Goal: Task Accomplishment & Management: Manage account settings

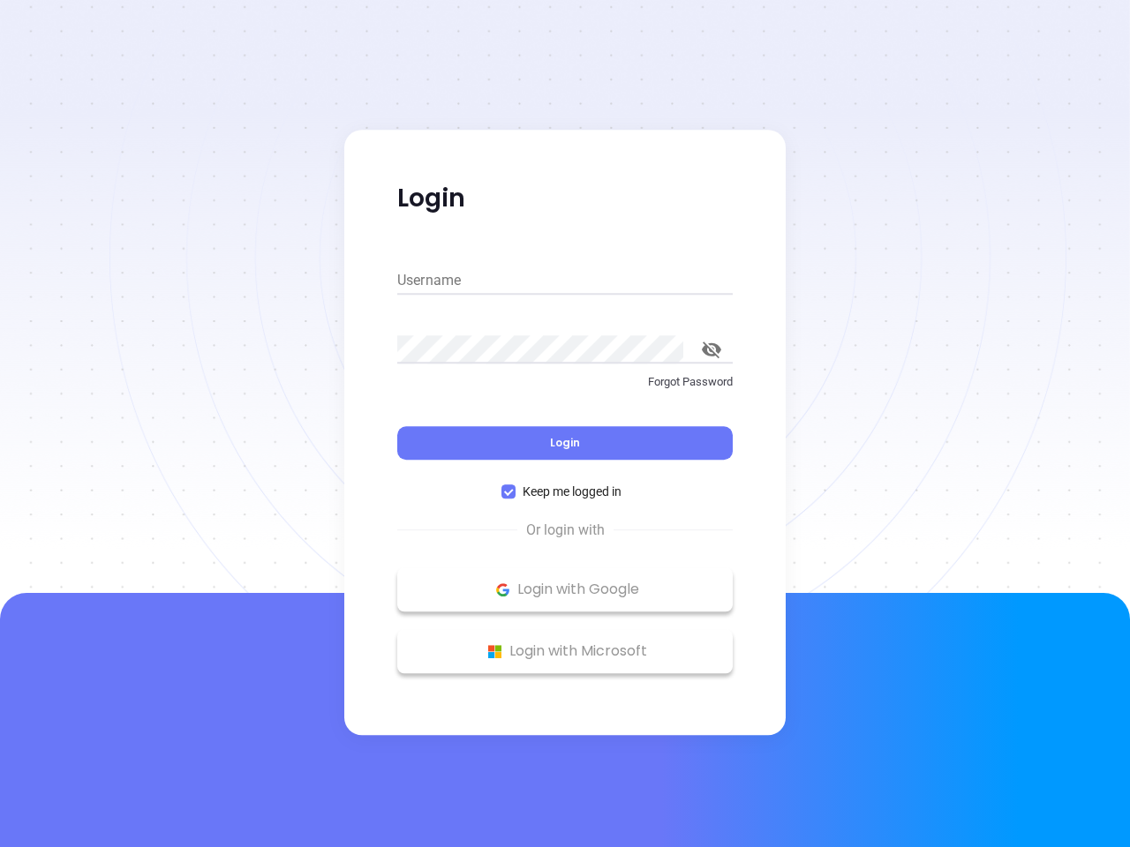
click at [565, 424] on div "Login" at bounding box center [564, 432] width 335 height 55
click at [565, 281] on input "Username" at bounding box center [564, 281] width 335 height 28
click at [712, 350] on icon "toggle password visibility" at bounding box center [711, 350] width 19 height 17
click at [565, 443] on span "Login" at bounding box center [565, 442] width 30 height 15
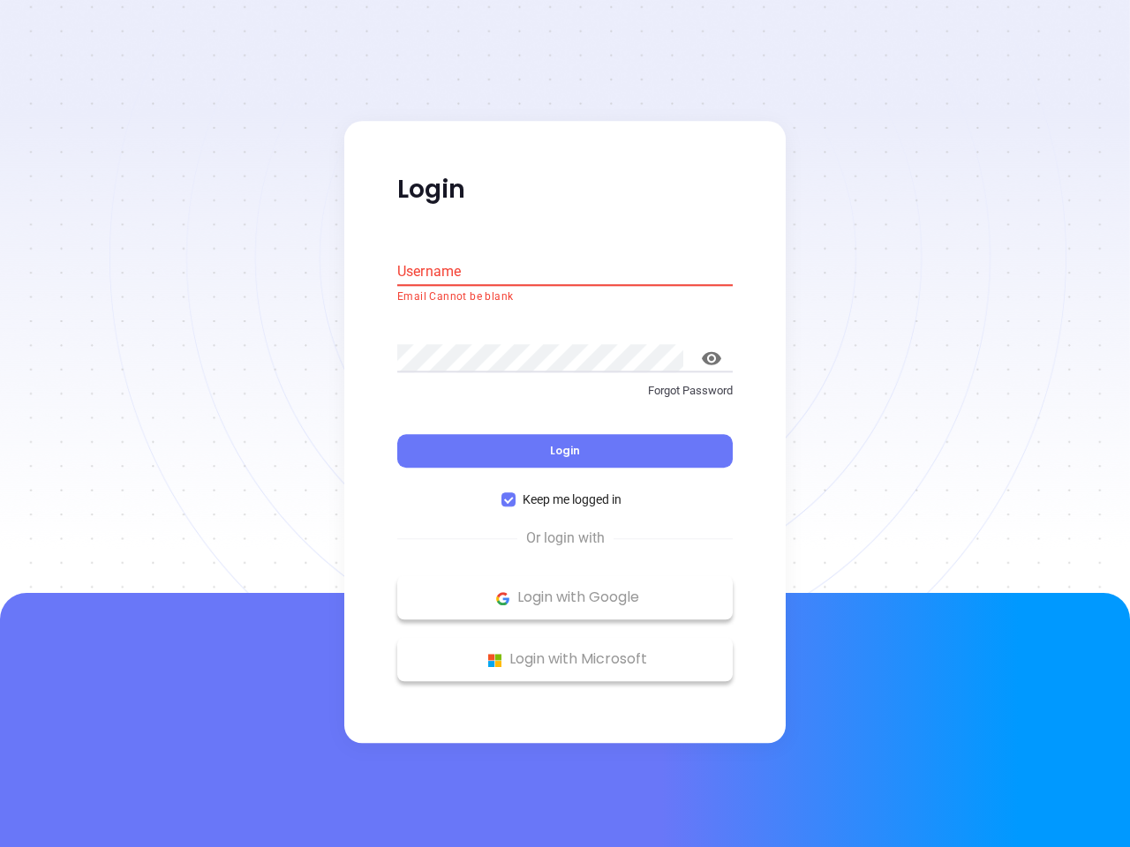
click at [565, 492] on span "Keep me logged in" at bounding box center [572, 500] width 113 height 19
click at [516, 493] on input "Keep me logged in" at bounding box center [508, 500] width 14 height 14
checkbox input "false"
click at [565, 590] on p "Login with Google" at bounding box center [565, 598] width 318 height 26
click at [565, 651] on p "Login with Microsoft" at bounding box center [565, 660] width 318 height 26
